Goal: Information Seeking & Learning: Learn about a topic

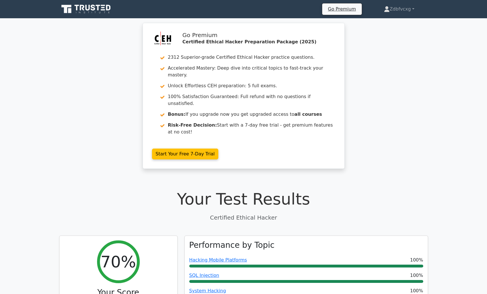
scroll to position [3960, 0]
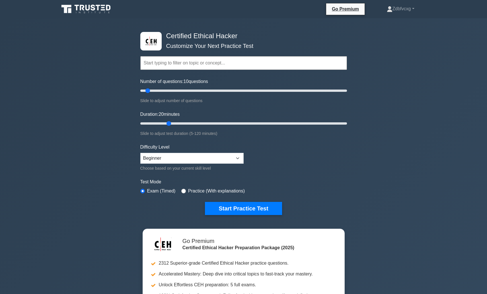
drag, startPoint x: 151, startPoint y: 122, endPoint x: 166, endPoint y: 122, distance: 15.4
type input "20"
click at [166, 122] on input "Duration: 20 minutes" at bounding box center [243, 123] width 207 height 7
click at [242, 212] on button "Start Practice Test" at bounding box center [243, 208] width 77 height 13
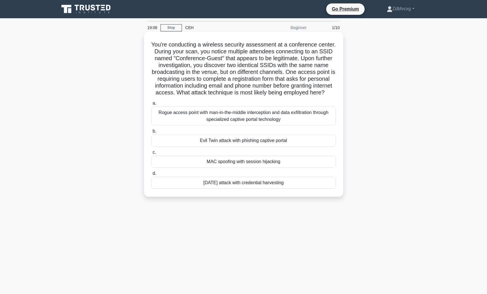
click at [238, 146] on div "Evil Twin attack with phishing captive portal" at bounding box center [244, 140] width 185 height 12
click at [152, 133] on input "b. Evil Twin attack with phishing captive portal" at bounding box center [152, 131] width 0 height 4
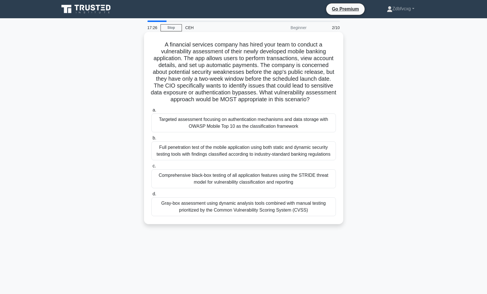
click at [233, 150] on div "Full penetration test of the mobile application using both static and dynamic s…" at bounding box center [244, 150] width 185 height 19
click at [152, 140] on input "b. Full penetration test of the mobile application using both static and dynami…" at bounding box center [152, 138] width 0 height 4
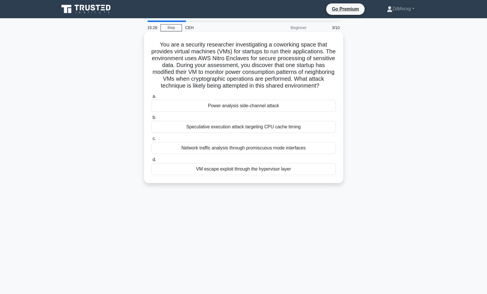
click at [242, 112] on div "Power analysis side-channel attack" at bounding box center [244, 106] width 185 height 12
click at [152, 98] on input "a. Power analysis side-channel attack" at bounding box center [152, 97] width 0 height 4
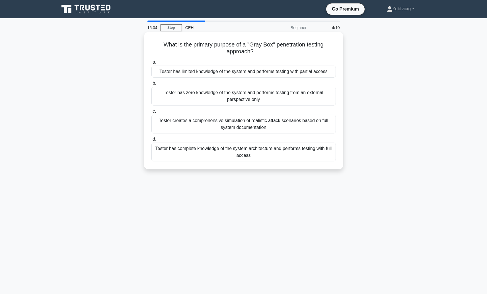
click at [216, 73] on div "Tester has limited knowledge of the system and performs testing with partial ac…" at bounding box center [244, 72] width 185 height 12
click at [152, 64] on input "a. Tester has limited knowledge of the system and performs testing with partial…" at bounding box center [152, 62] width 0 height 4
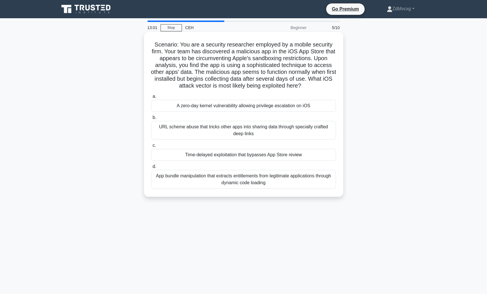
click at [191, 106] on div "A zero-day kernel vulnerability allowing privilege escalation on iOS" at bounding box center [244, 106] width 185 height 12
click at [152, 98] on input "a. A zero-day kernel vulnerability allowing privilege escalation on iOS" at bounding box center [152, 97] width 0 height 4
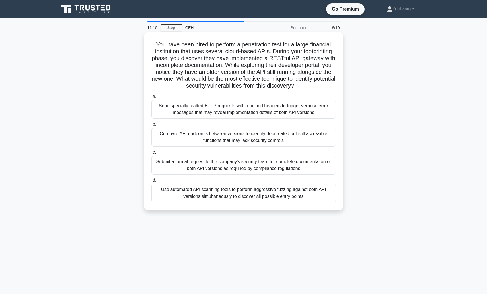
click at [223, 195] on div "Use automated API scanning tools to perform aggressive fuzzing against both API…" at bounding box center [244, 192] width 185 height 19
click at [152, 182] on input "d. Use automated API scanning tools to perform aggressive fuzzing against both …" at bounding box center [152, 180] width 0 height 4
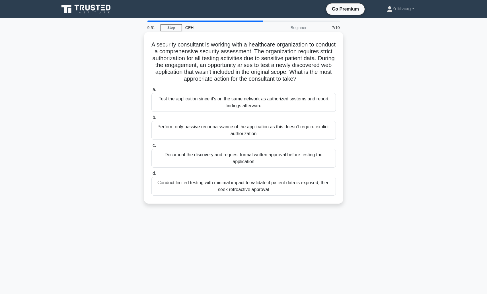
click at [265, 166] on div "Document the discovery and request formal written approval before testing the a…" at bounding box center [244, 158] width 185 height 19
click at [152, 147] on input "c. Document the discovery and request formal written approval before testing th…" at bounding box center [152, 146] width 0 height 4
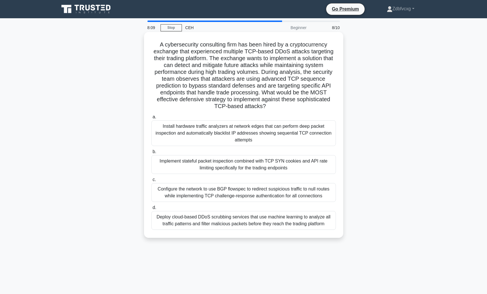
click at [258, 132] on div "Install hardware traffic analyzers at network edges that can perform deep packe…" at bounding box center [244, 133] width 185 height 26
click at [152, 119] on input "a. Install hardware traffic analyzers at network edges that can perform deep pa…" at bounding box center [152, 117] width 0 height 4
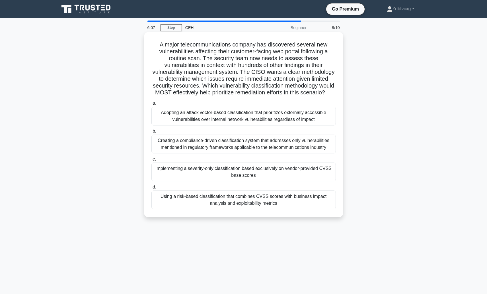
click at [258, 204] on div "Using a risk-based classification that combines CVSS scores with business impac…" at bounding box center [244, 199] width 185 height 19
click at [152, 189] on input "d. Using a risk-based classification that combines CVSS scores with business im…" at bounding box center [152, 187] width 0 height 4
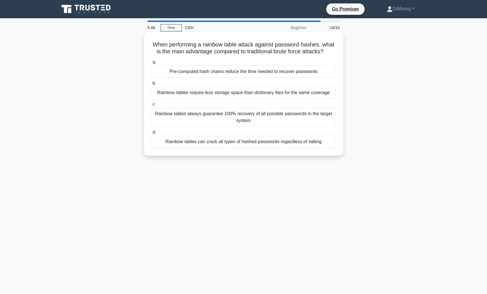
click at [252, 77] on div "Pre-computed hash chains reduce the time needed to recover passwords" at bounding box center [244, 72] width 185 height 12
click at [152, 64] on input "a. Pre-computed hash chains reduce the time needed to recover passwords" at bounding box center [152, 62] width 0 height 4
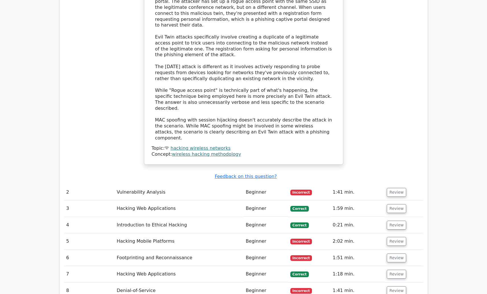
scroll to position [741, 0]
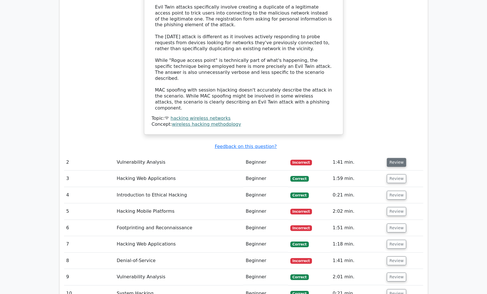
click at [396, 158] on button "Review" at bounding box center [396, 162] width 19 height 9
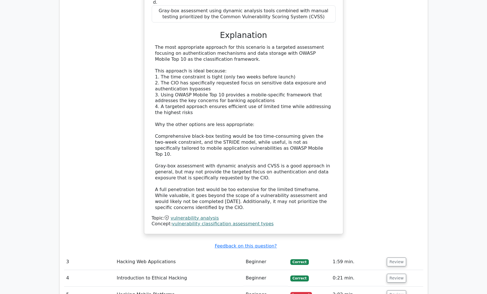
scroll to position [1111, 0]
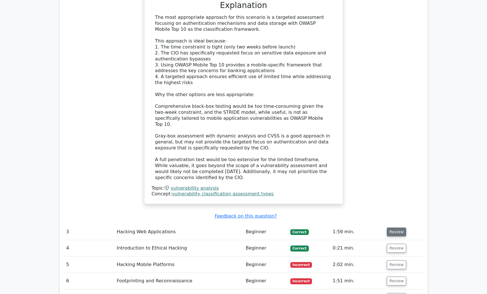
click at [396, 227] on button "Review" at bounding box center [396, 231] width 19 height 9
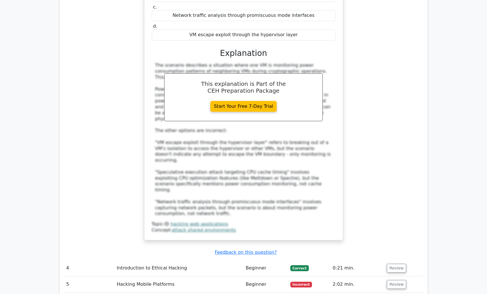
scroll to position [1510, 0]
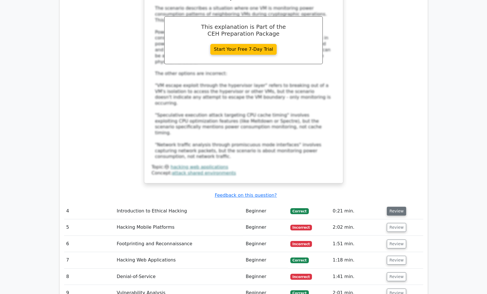
click at [393, 207] on button "Review" at bounding box center [396, 211] width 19 height 9
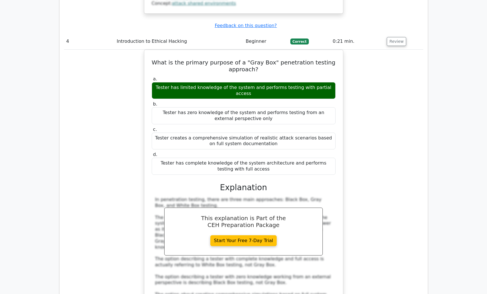
scroll to position [1709, 0]
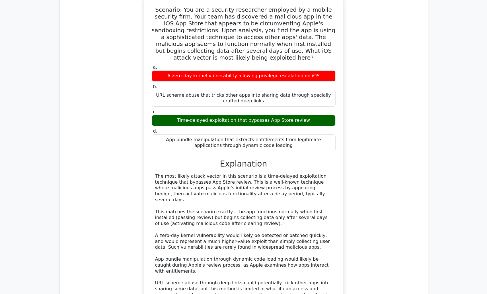
scroll to position [2108, 0]
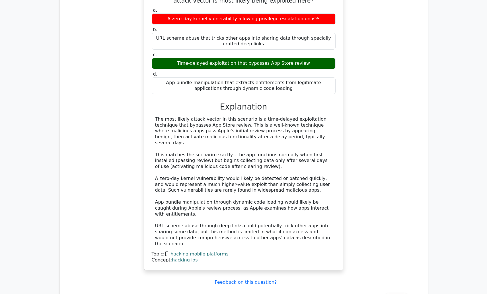
click at [397, 293] on button "Review" at bounding box center [396, 297] width 19 height 9
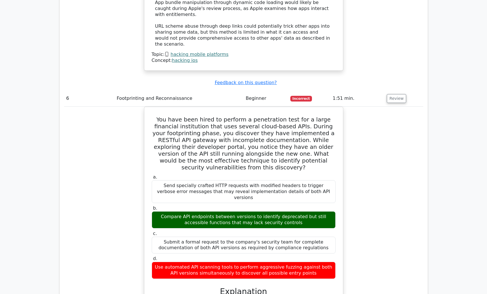
scroll to position [2421, 0]
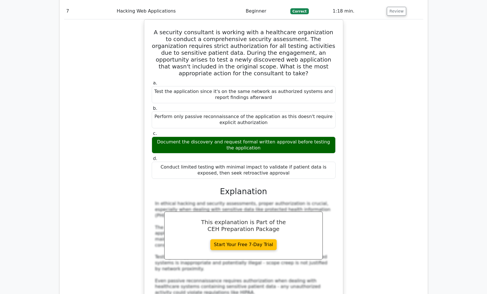
scroll to position [2820, 0]
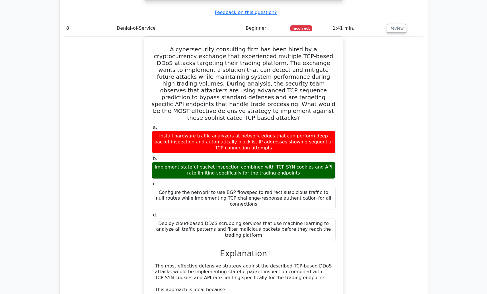
scroll to position [3219, 0]
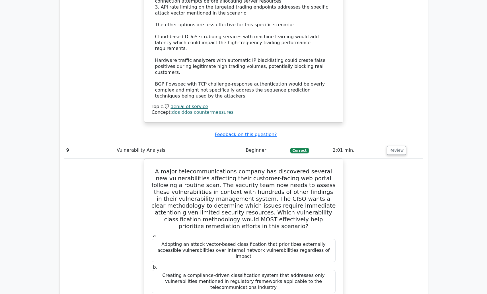
scroll to position [3589, 0]
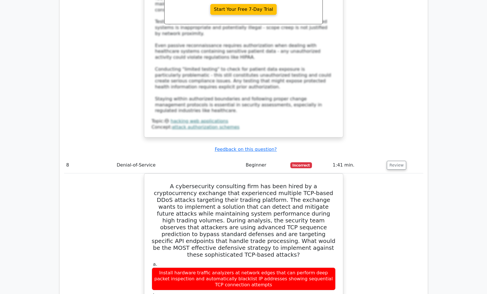
scroll to position [3031, 0]
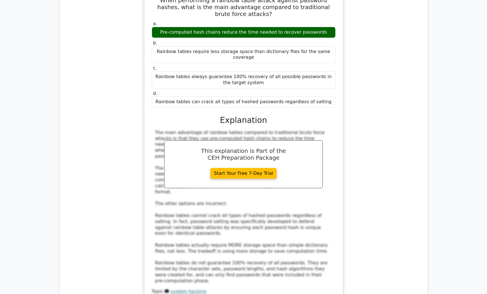
scroll to position [4056, 0]
